Goal: Obtain resource: Obtain resource

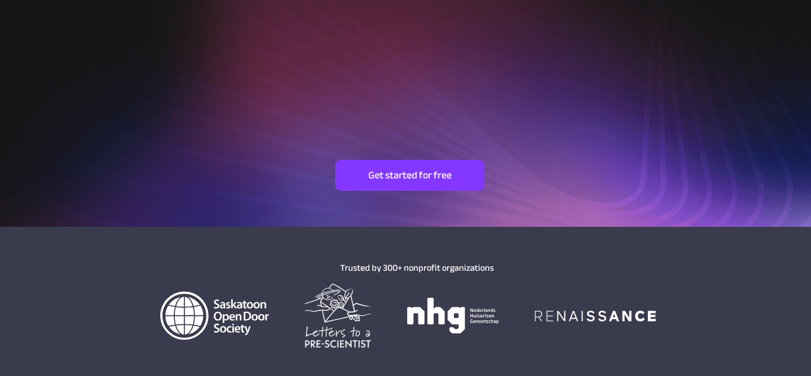
scroll to position [354, 0]
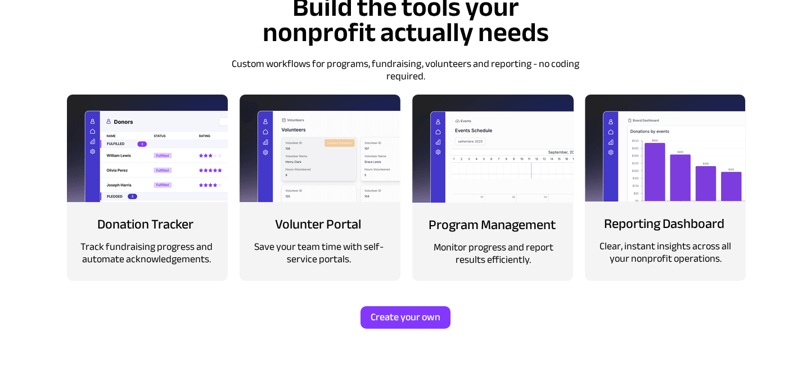
scroll to position [1357, 0]
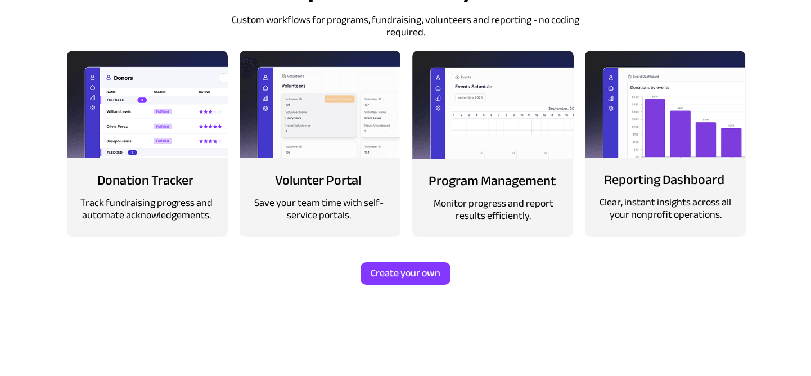
click at [156, 182] on span "Donation Tracker" at bounding box center [145, 180] width 96 height 25
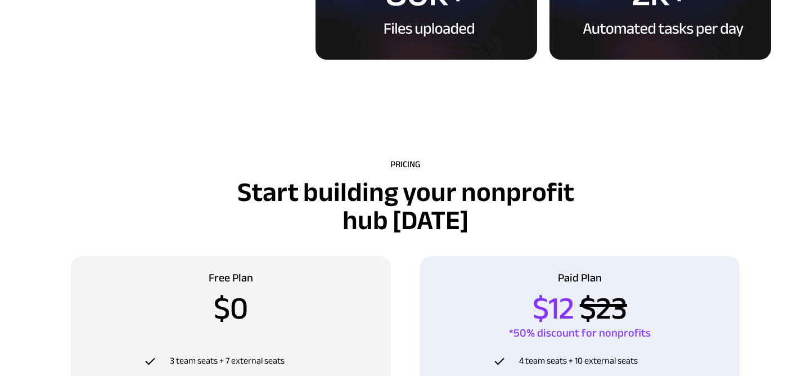
scroll to position [3226, 0]
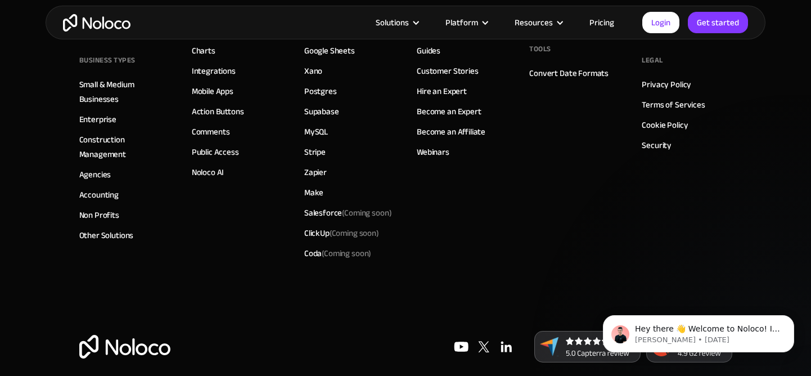
scroll to position [6539, 0]
